Goal: Obtain resource: Obtain resource

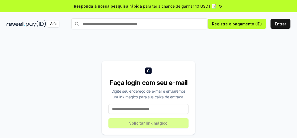
click at [183, 6] on span "para ter a chance de ganhar 10 USDT 📝" at bounding box center [180, 6] width 73 height 6
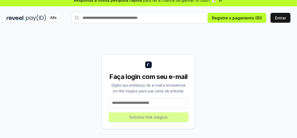
scroll to position [16, 0]
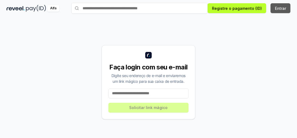
click at [272, 10] on button "Entrar" at bounding box center [281, 8] width 20 height 10
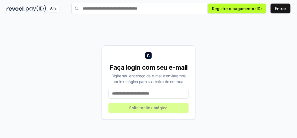
scroll to position [16, 0]
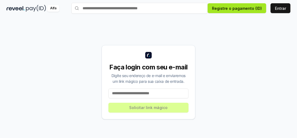
click at [224, 9] on button "Registre o pagamento (ID)" at bounding box center [237, 8] width 59 height 10
click at [242, 10] on button "Registre o pagamento (ID)" at bounding box center [237, 8] width 59 height 10
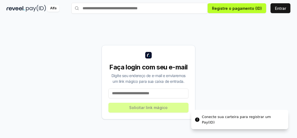
scroll to position [0, 0]
